Goal: Information Seeking & Learning: Learn about a topic

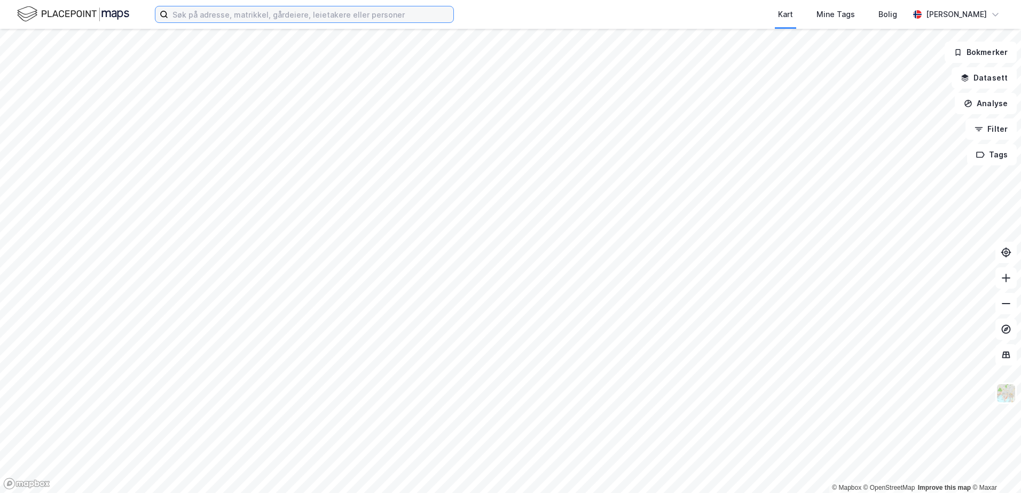
click at [200, 18] on input at bounding box center [310, 14] width 285 height 16
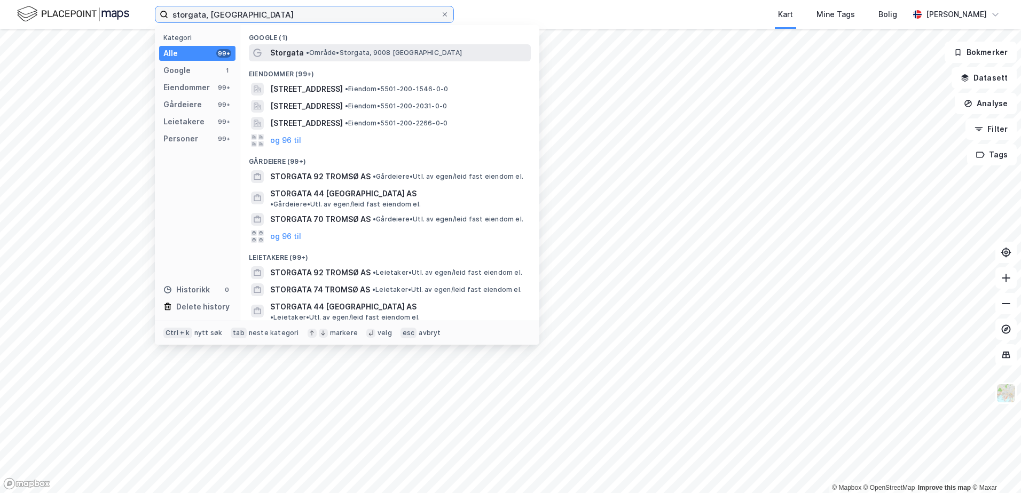
type input "storgata, [GEOGRAPHIC_DATA]"
click at [287, 56] on span "Storgata" at bounding box center [287, 52] width 34 height 13
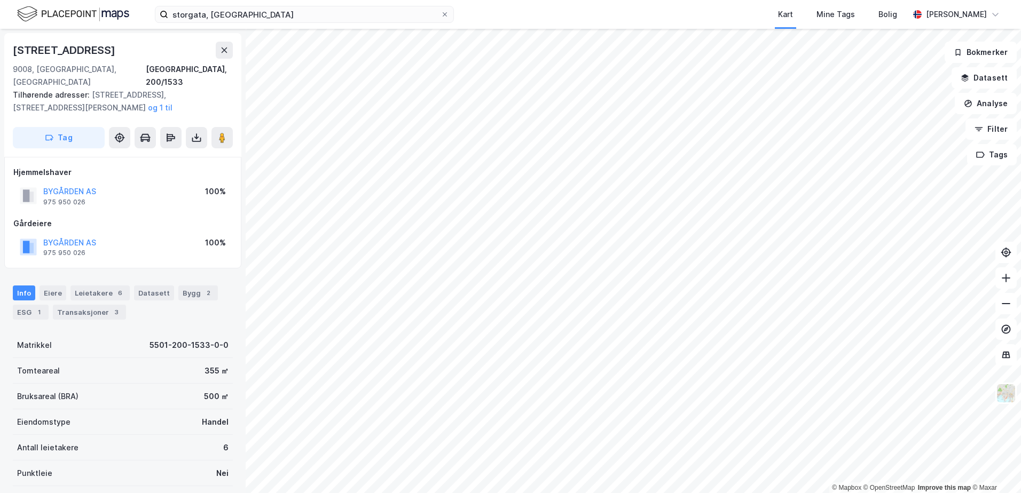
scroll to position [1, 0]
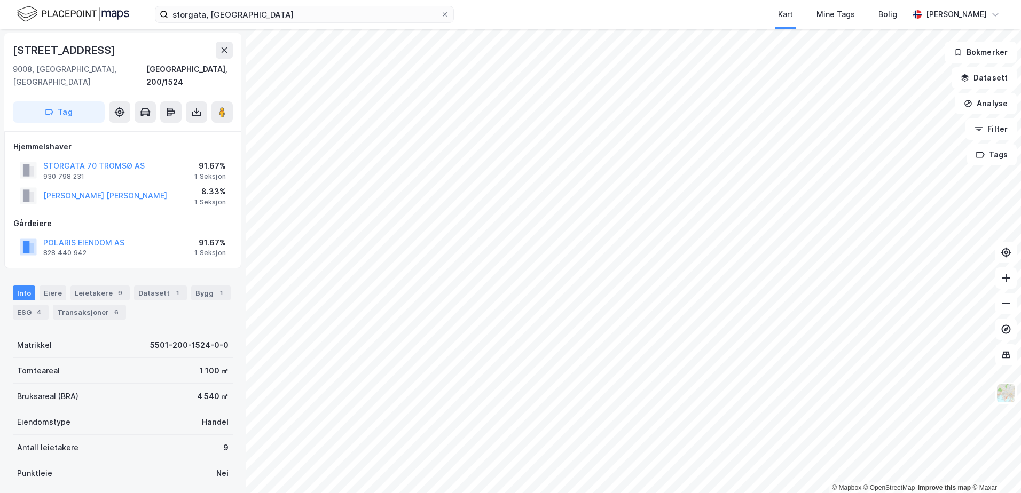
scroll to position [1, 0]
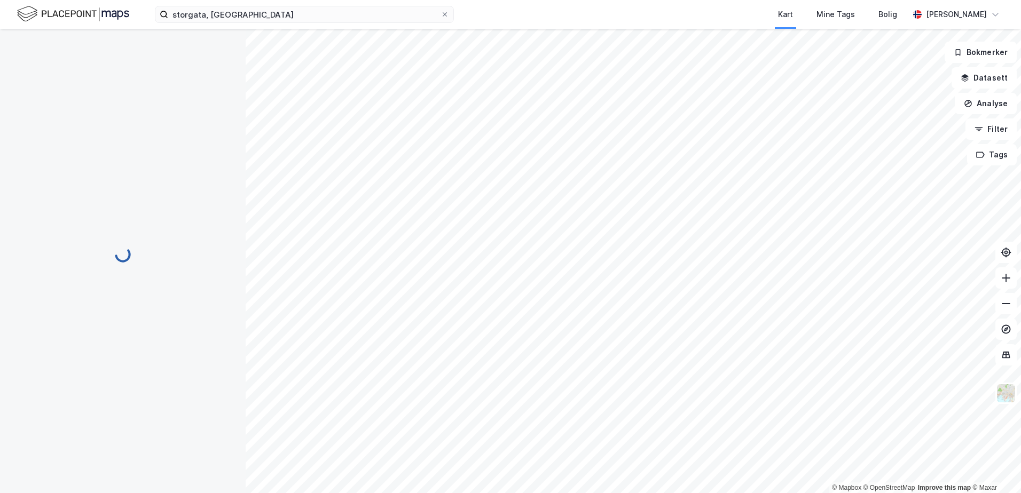
scroll to position [1, 0]
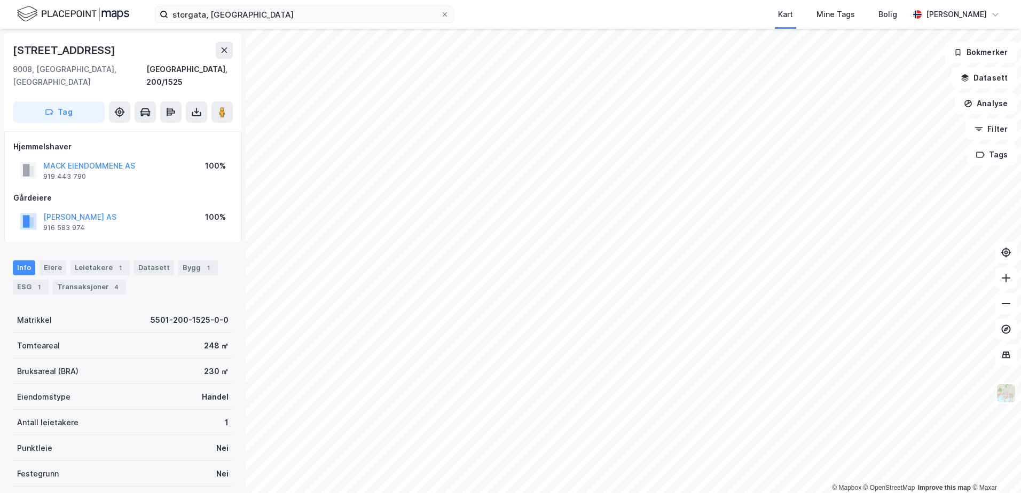
scroll to position [1, 0]
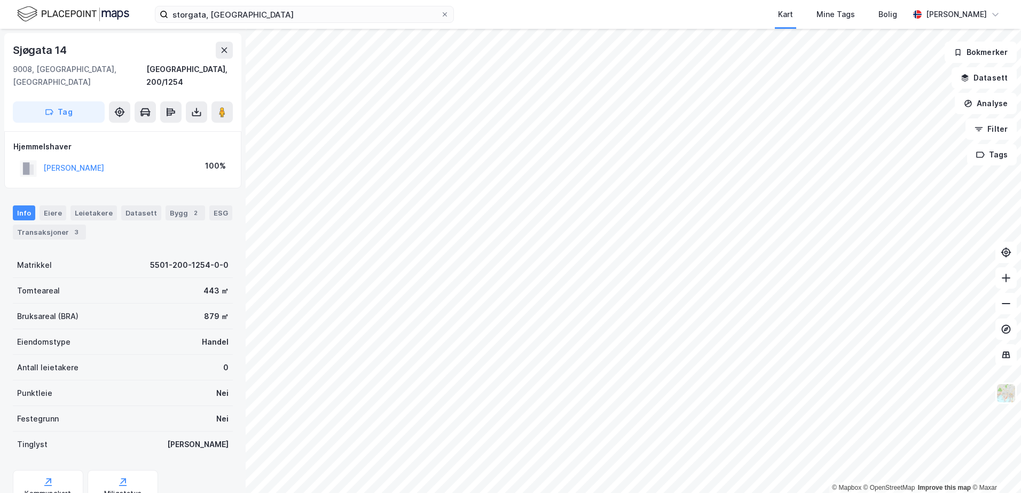
scroll to position [1, 0]
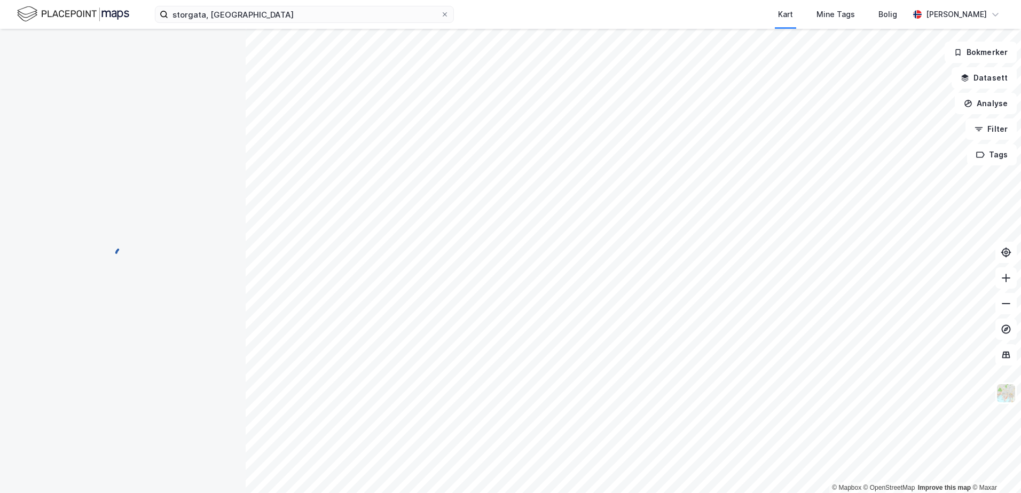
scroll to position [1, 0]
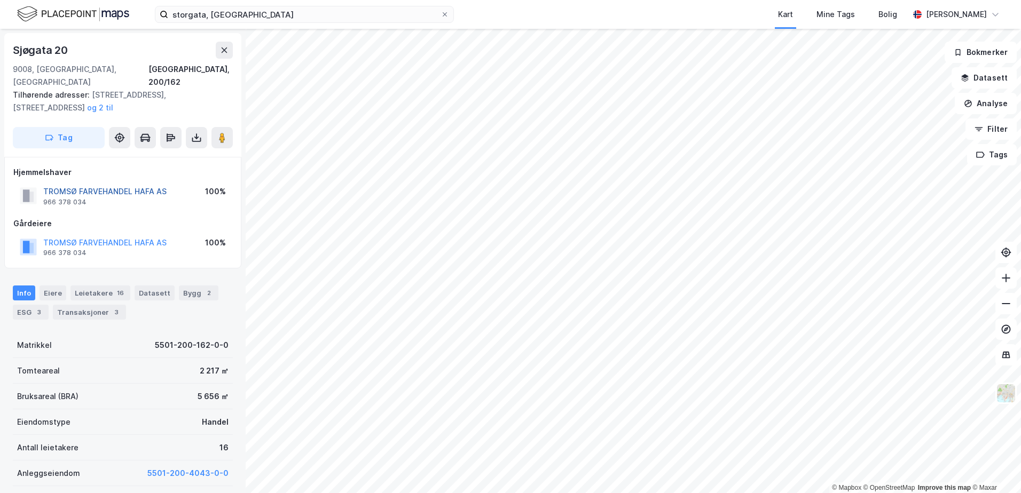
click at [0, 0] on button "TROMSØ FARVEHANDEL HAFA AS" at bounding box center [0, 0] width 0 height 0
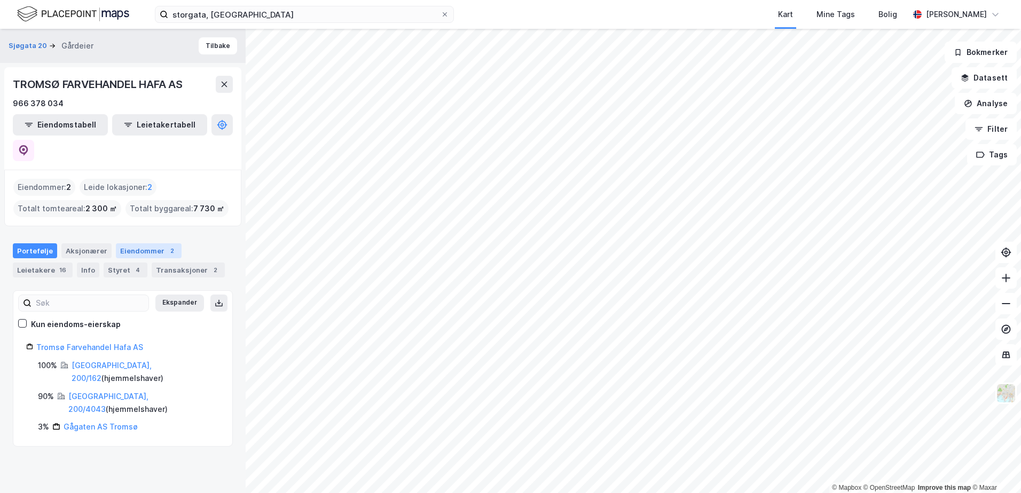
click at [130, 243] on div "Eiendommer 2" at bounding box center [149, 250] width 66 height 15
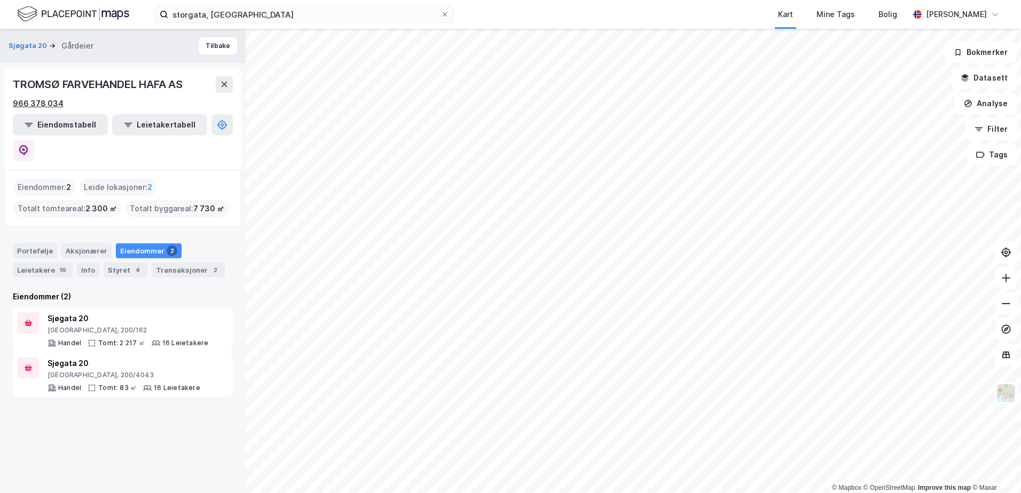
click at [41, 104] on div "966 378 034" at bounding box center [38, 103] width 51 height 13
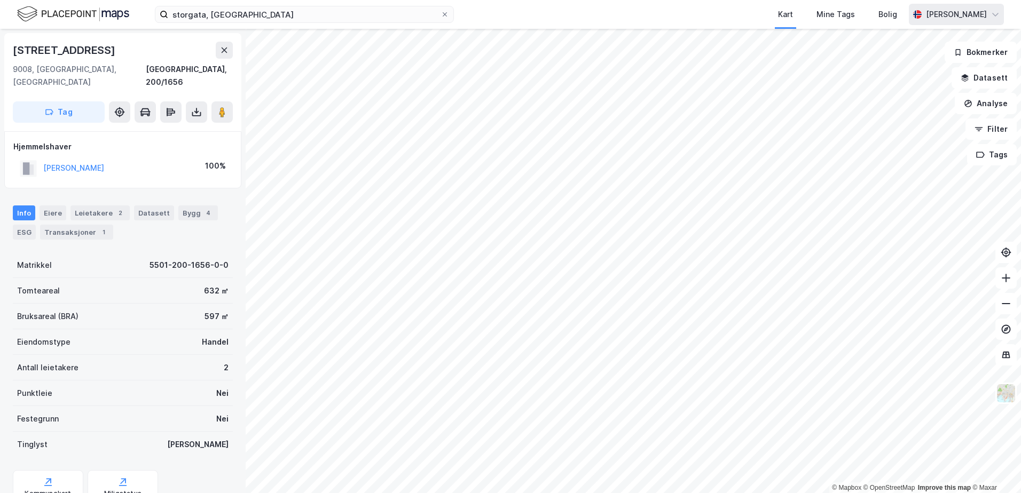
scroll to position [1, 0]
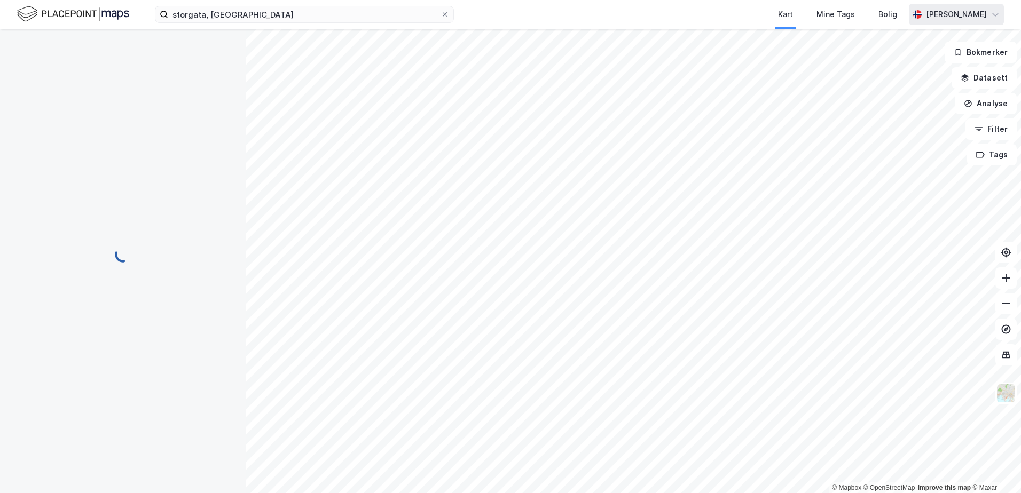
scroll to position [1, 0]
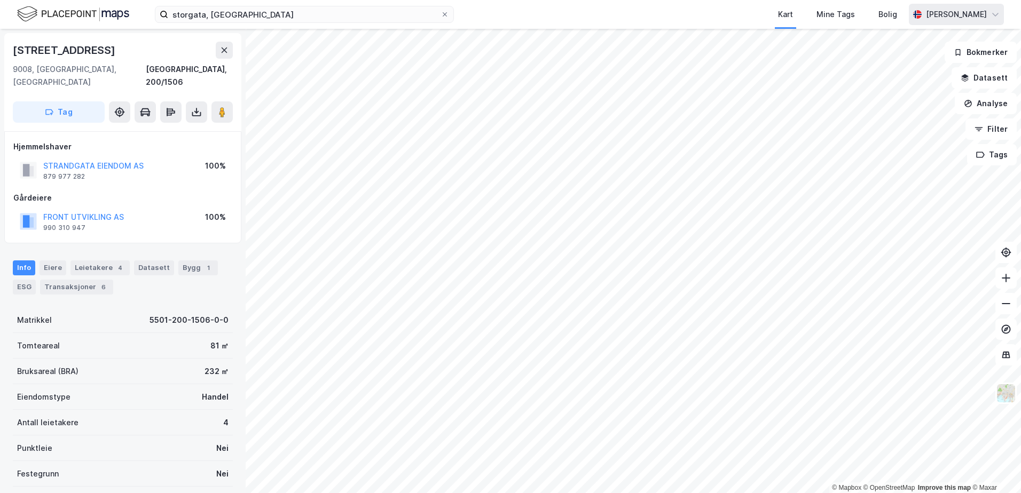
scroll to position [1, 0]
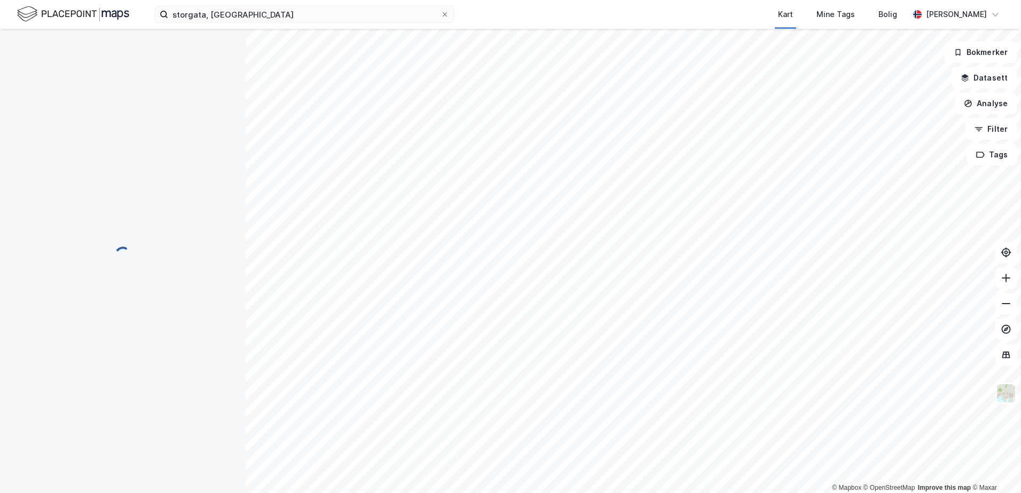
scroll to position [1, 0]
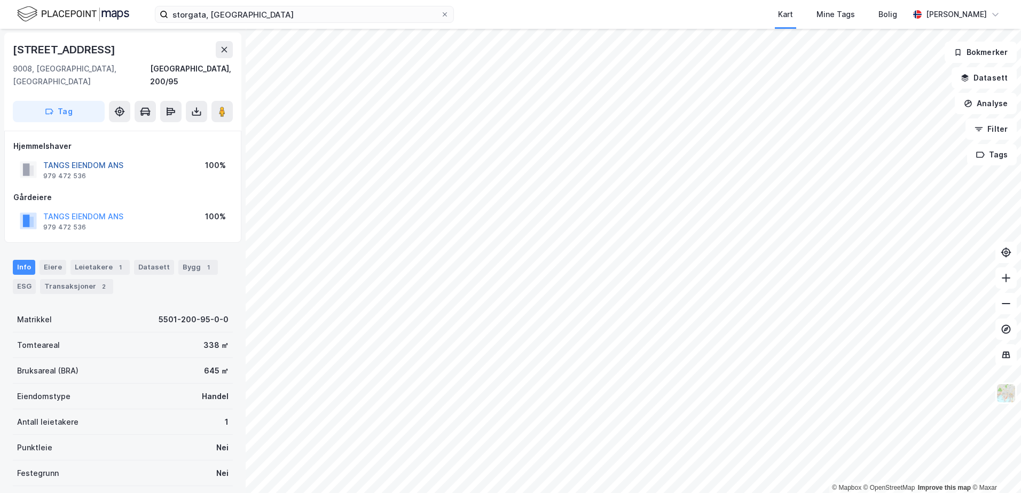
click at [0, 0] on button "TANGS EIENDOM ANS" at bounding box center [0, 0] width 0 height 0
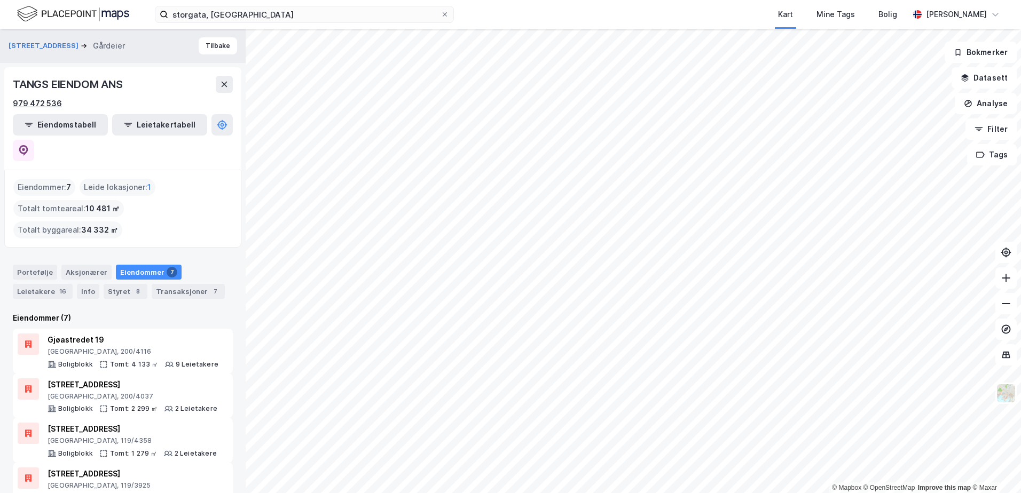
click at [40, 102] on div "979 472 536" at bounding box center [37, 103] width 49 height 13
